Goal: Navigation & Orientation: Find specific page/section

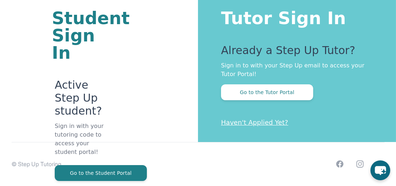
scroll to position [55, 0]
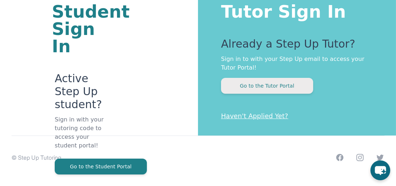
click at [264, 90] on button "Go to the Tutor Portal" at bounding box center [267, 86] width 92 height 16
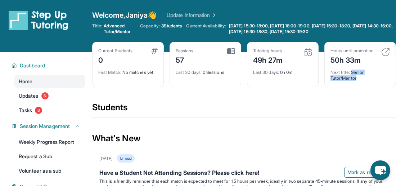
drag, startPoint x: 352, startPoint y: 71, endPoint x: 368, endPoint y: 80, distance: 18.1
click at [368, 80] on div "Next title : Senior Tutor/Mentor" at bounding box center [360, 73] width 59 height 16
click at [362, 85] on div "Hours until promotion 50h 33m Next title : Senior Tutor/Mentor" at bounding box center [361, 64] width 72 height 45
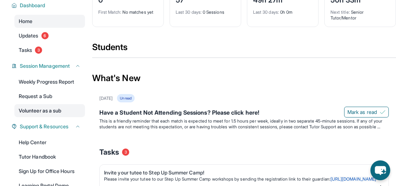
scroll to position [55, 0]
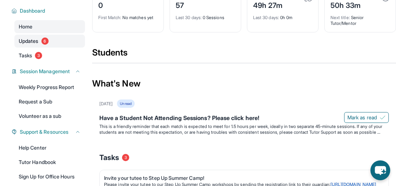
click at [43, 44] on span "6" at bounding box center [44, 40] width 7 height 7
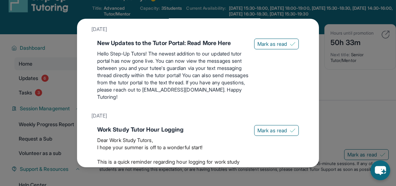
scroll to position [0, 0]
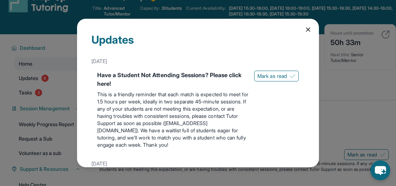
click at [310, 31] on icon at bounding box center [309, 30] width 4 height 4
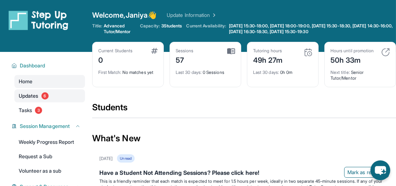
click at [32, 98] on span "Updates" at bounding box center [29, 95] width 20 height 7
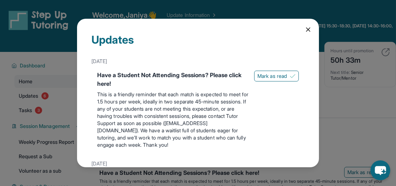
click at [309, 31] on icon at bounding box center [308, 29] width 7 height 7
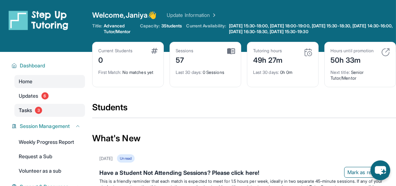
click at [26, 115] on link "Tasks 3" at bounding box center [49, 110] width 71 height 13
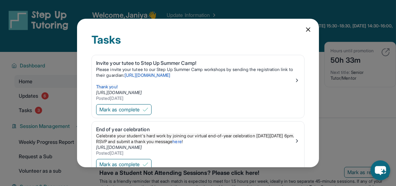
click at [309, 27] on icon at bounding box center [308, 29] width 7 height 7
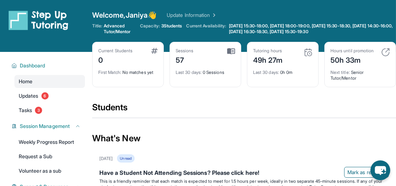
click at [205, 18] on link "Update Information" at bounding box center [192, 15] width 50 height 7
